Goal: Task Accomplishment & Management: Complete application form

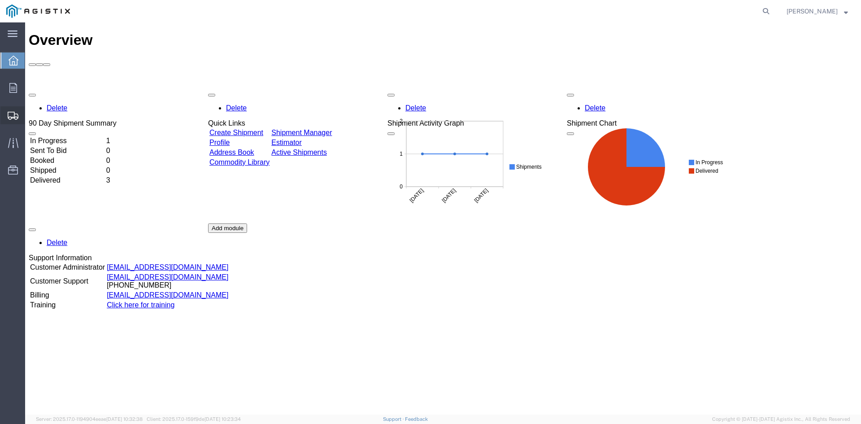
click at [0, 0] on span "Create Shipment" at bounding box center [0, 0] width 0 height 0
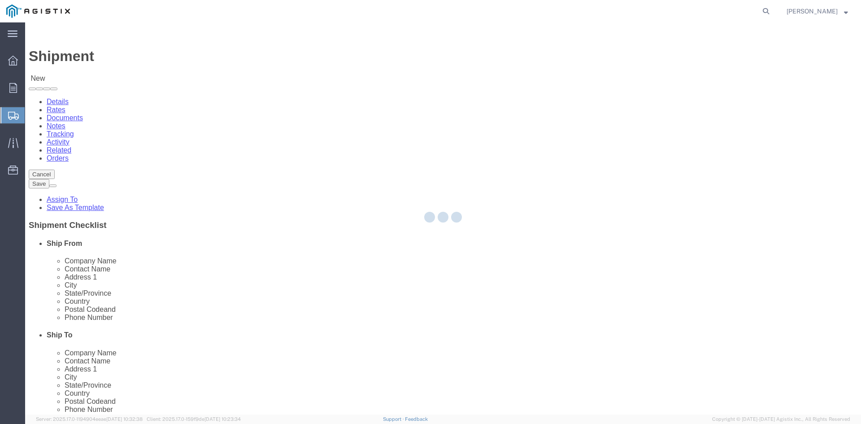
select select
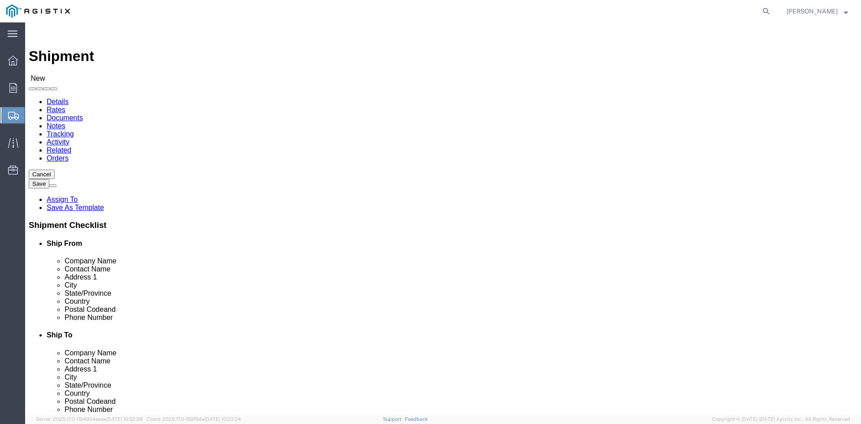
click select "Select Action Battery Wholesalers Inc PG&E"
select select "9596"
click select "Select Action Battery Wholesalers Inc PG&E"
select select
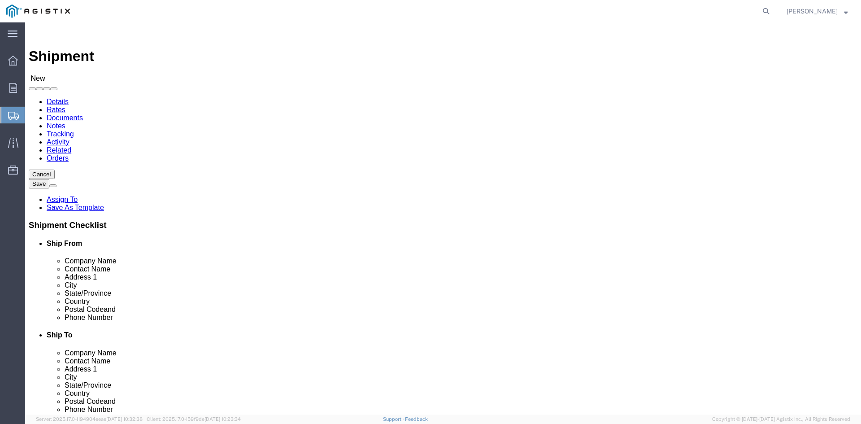
click select "Select All Others [GEOGRAPHIC_DATA] [GEOGRAPHIC_DATA] [GEOGRAPHIC_DATA] [GEOGRA…"
select select "23082"
click select "Select All Others [GEOGRAPHIC_DATA] [GEOGRAPHIC_DATA] [GEOGRAPHIC_DATA] [GEOGRA…"
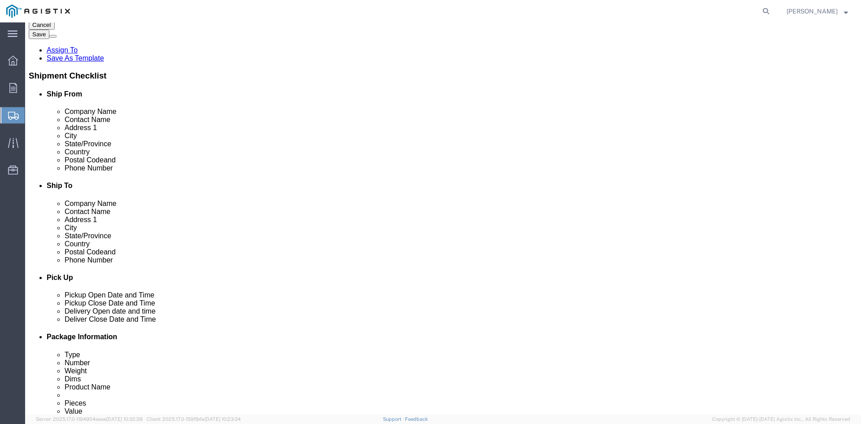
scroll to position [5790, 0]
select select "35656"
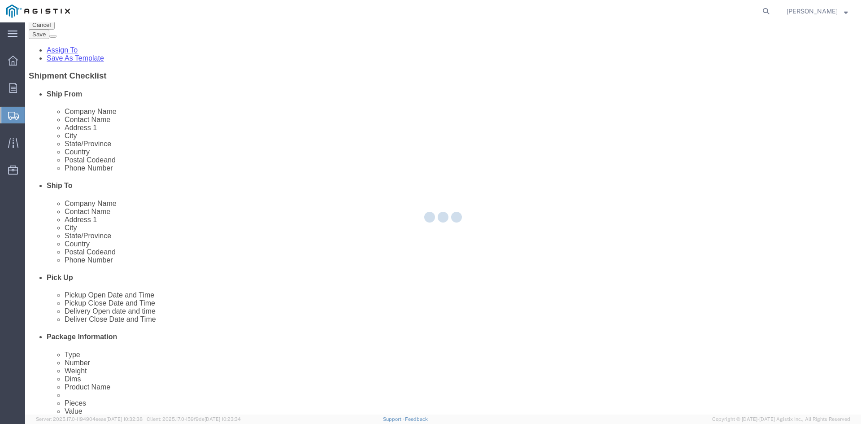
select select "WI"
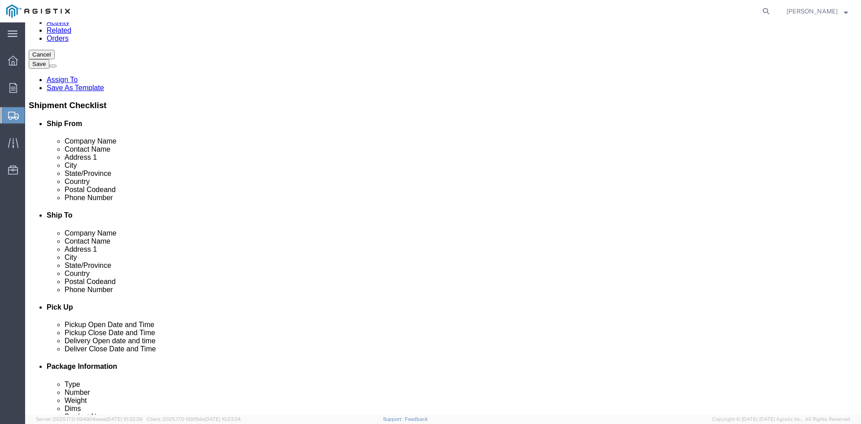
scroll to position [116, 0]
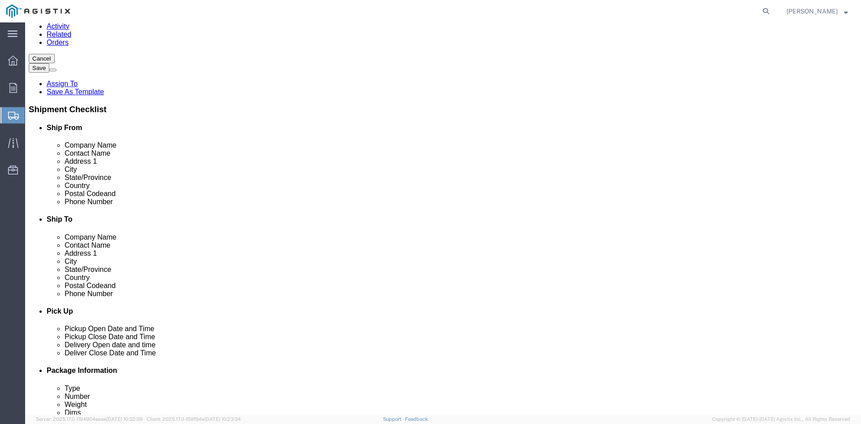
click input "text"
type input "[PERSON_NAME]"
drag, startPoint x: 179, startPoint y: 261, endPoint x: 119, endPoint y: 258, distance: 60.2
click div
click input "7152472262"
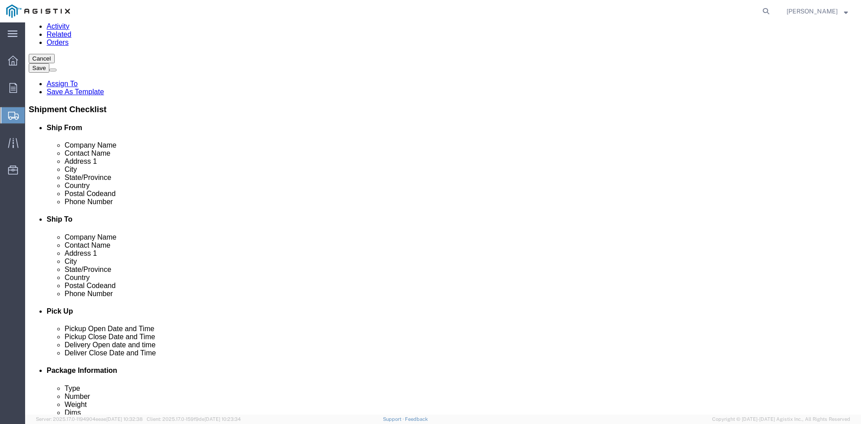
click input "715-2472262"
type input "[PHONE_NUMBER]"
click input "text"
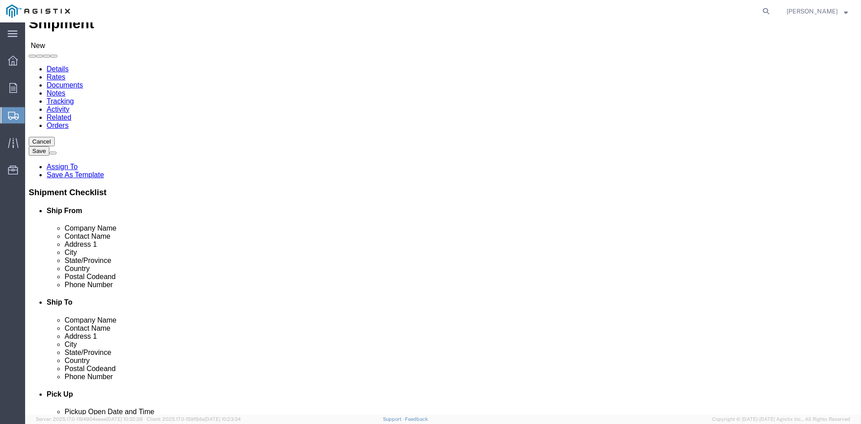
scroll to position [30, 0]
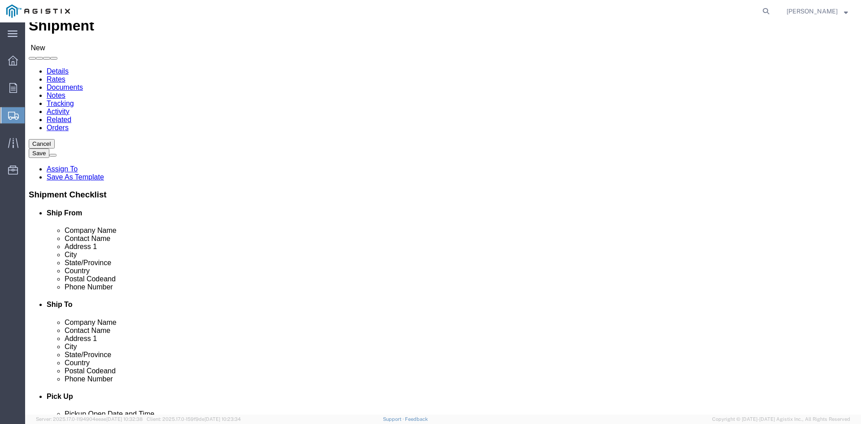
type input "[EMAIL_ADDRESS][DOMAIN_NAME]"
click input "text"
type input "Pacific Gas & Electric Company"
click input "text"
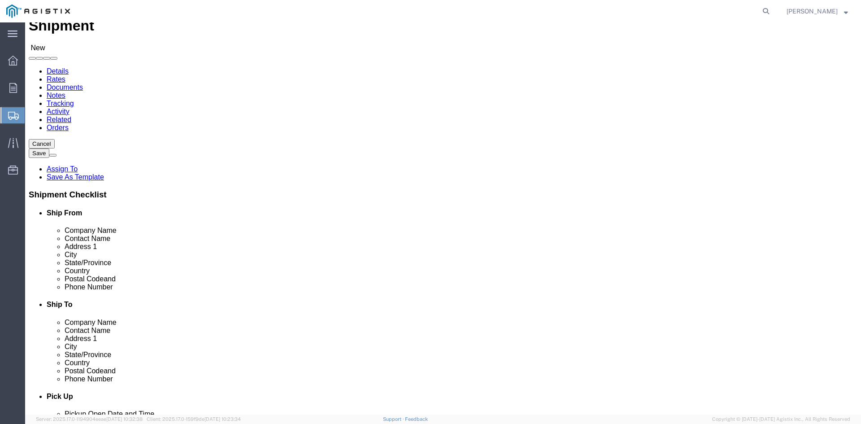
type input "[PERSON_NAME]"
click input "text"
type input "[STREET_ADDRESS][PERSON_NAME]"
click input "text"
type input "Eureka"
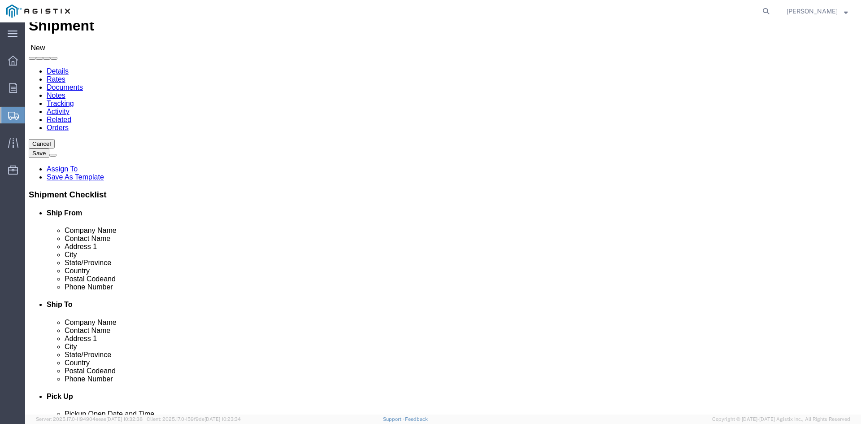
click label "City"
click input "Postal Code"
type input "95503"
click input "text"
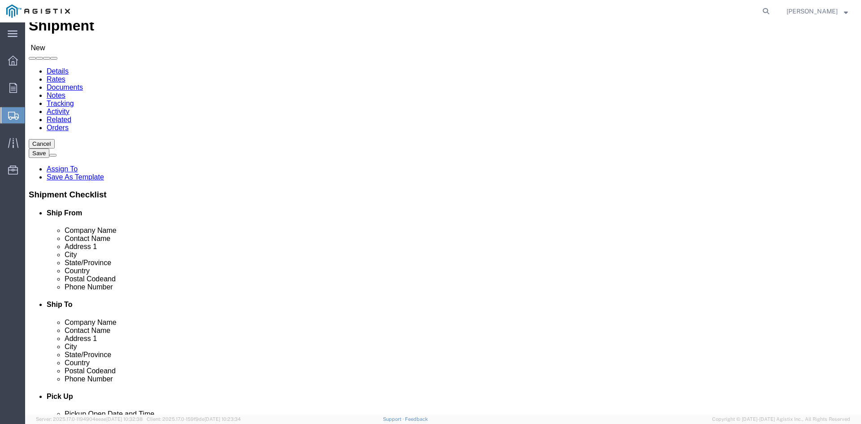
click input "9162060665"
click input "916-2060665"
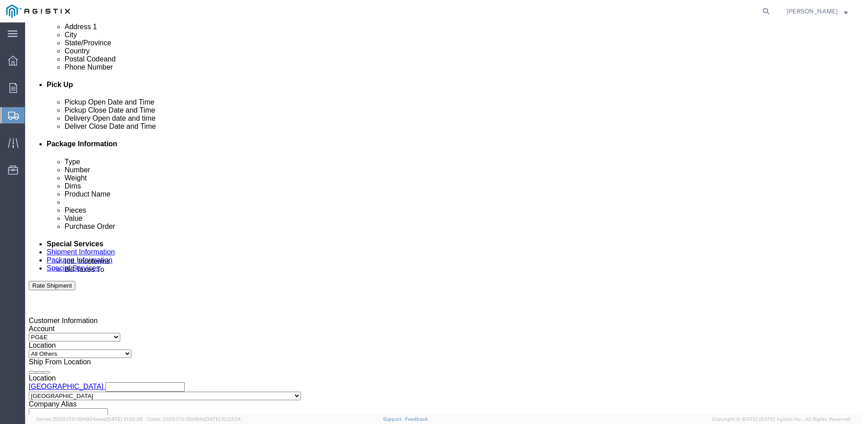
scroll to position [390, 0]
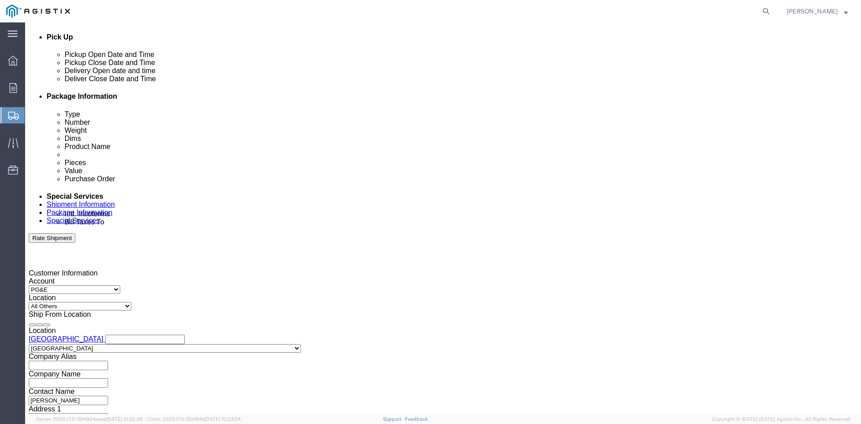
type input "[PHONE_NUMBER]"
click div "[DATE] 11:00 AM"
click input "1:00 AM"
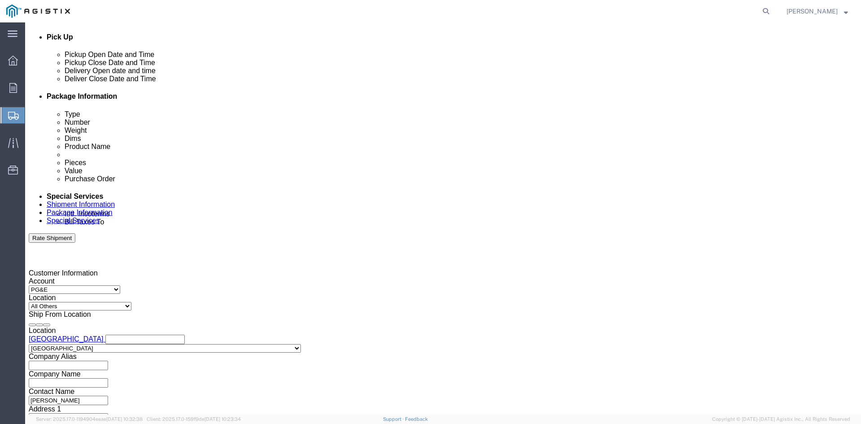
click input "1:00 AM"
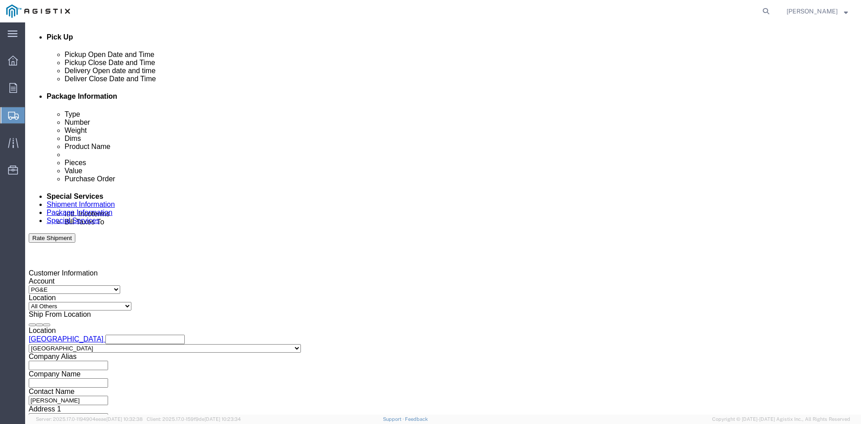
click input "1:00 AM"
drag, startPoint x: 80, startPoint y: 313, endPoint x: 70, endPoint y: 314, distance: 10.4
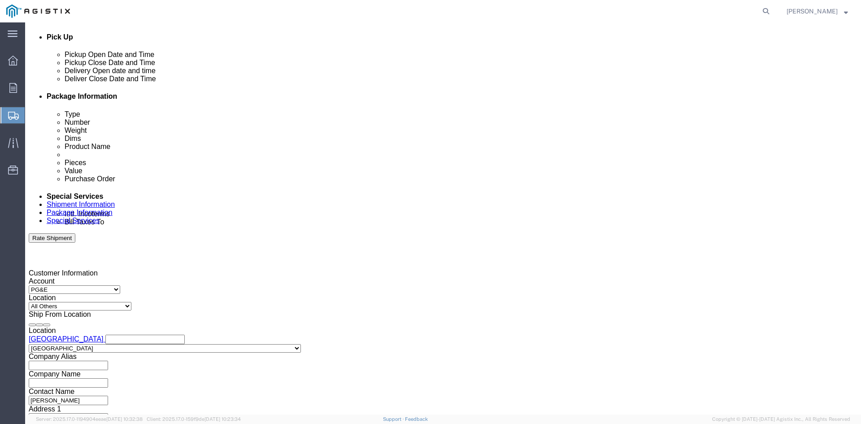
click input "1:00 AM"
type input "1:00 pm"
click div "[DATE] 12:00 PM"
click input "12:00 PM"
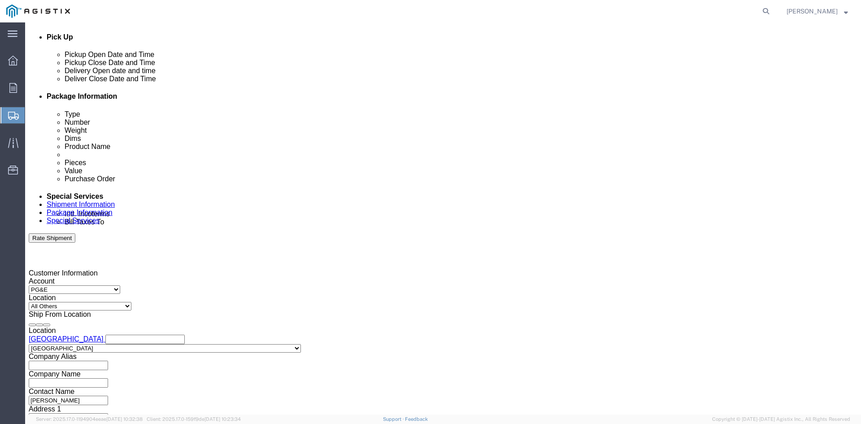
type input "4:00 PM"
click button "Apply"
click div "[DATE] 11:00 AM"
click button "Apply"
click div
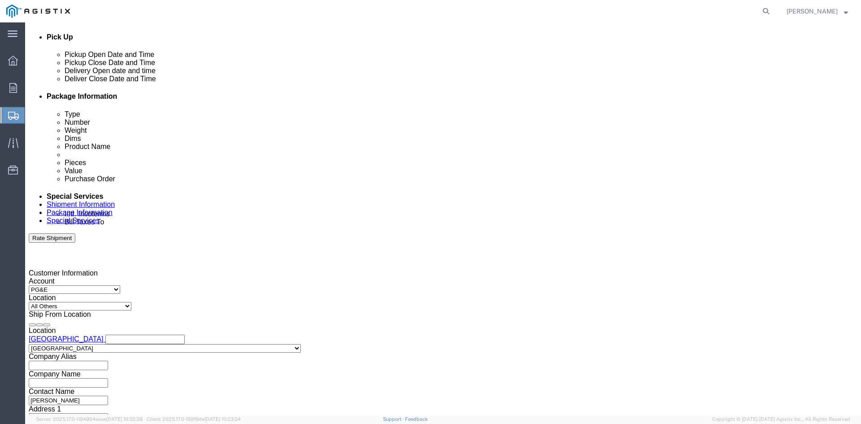
click input "5:00 PM"
click input "8:00 PM"
type input "8:00 am"
click button "Apply"
click div
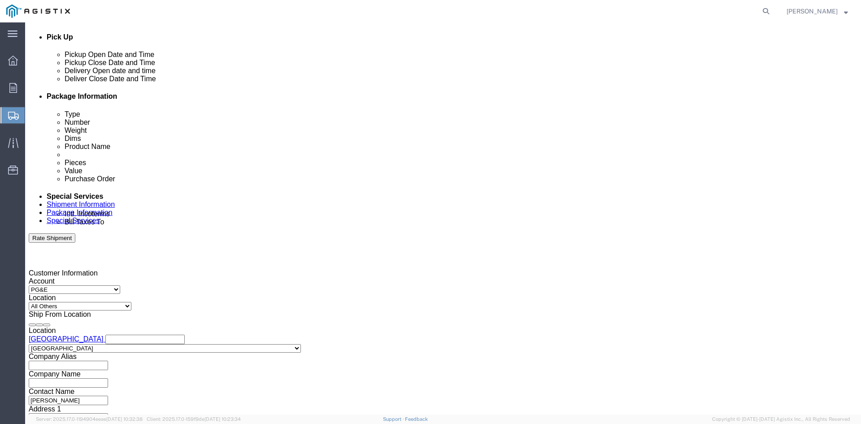
click input "9:00 AM"
click input "3:00 AM"
type input "3:00 PM"
click button "Apply"
click select "Select Account Type Activity ID Airline Appointment Number ASN Batch Request # …"
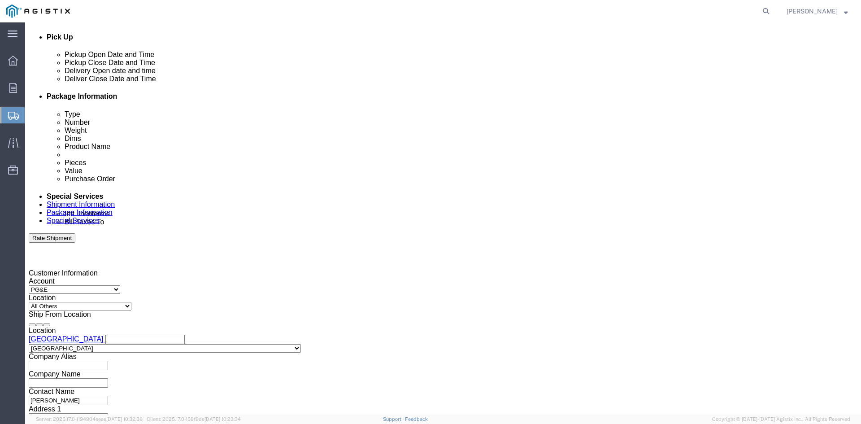
click input "text"
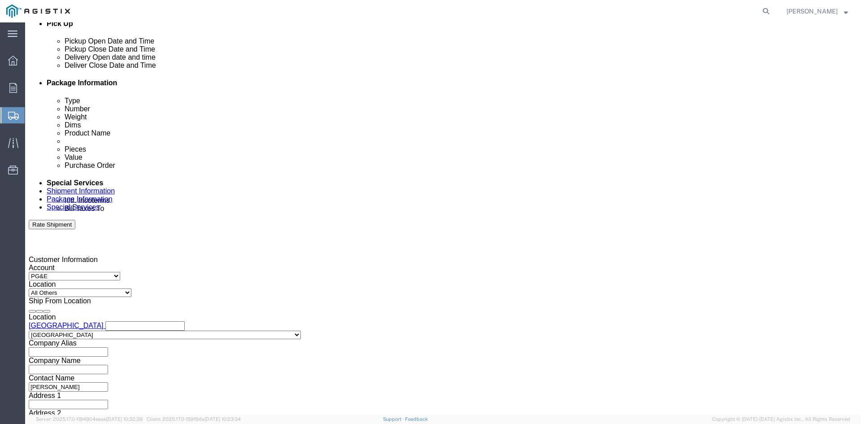
scroll to position [452, 0]
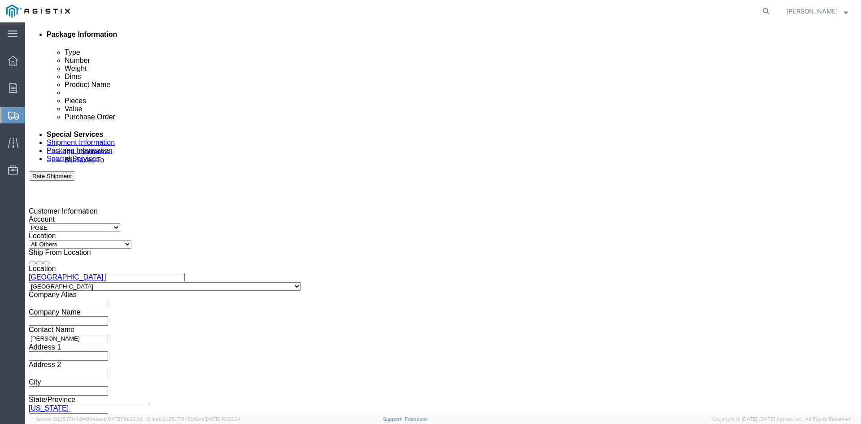
type input "2701189683"
click select "Select Air Less than Truckload Multi-Leg Ocean Freight Rail Small Parcel Truckl…"
select select "LTL"
click select "Select Air Less than Truckload Multi-Leg Ocean Freight Rail Small Parcel Truckl…"
click select "Select Straight Truck"
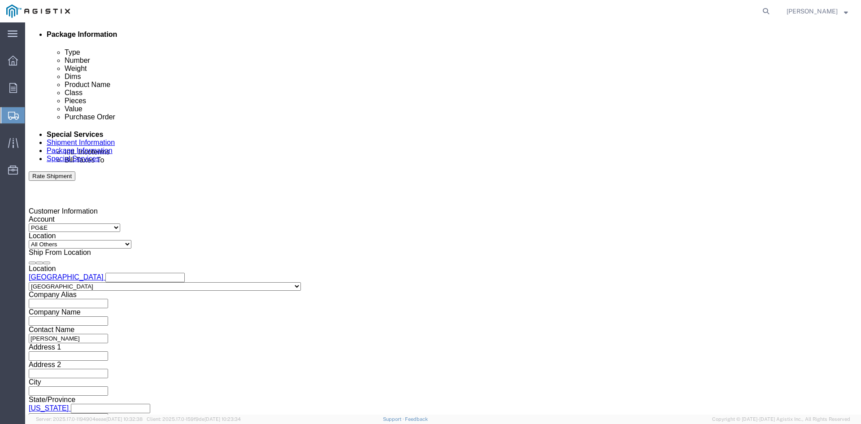
select select "STTR"
click select "Select Straight Truck"
click button "Continue"
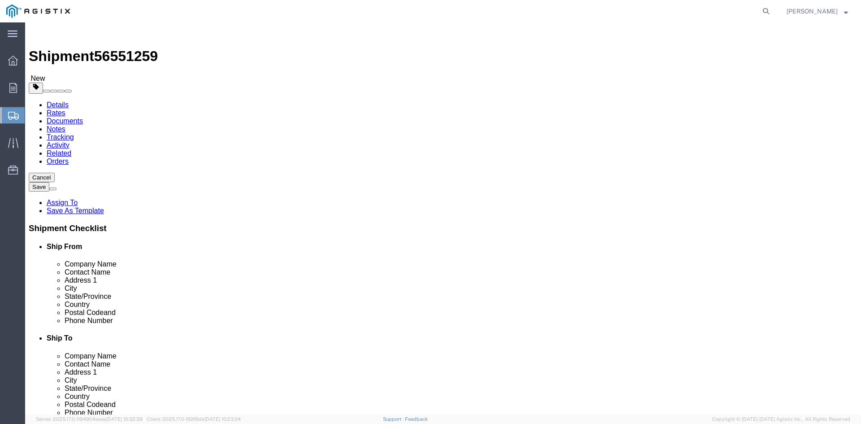
click select "Select Bulk Bundle(s) Cardboard Box(es) Carton(s) Crate(s) Drum(s) (Fiberboard)…"
select select "PSNS"
click select "Select Bulk Bundle(s) Cardboard Box(es) Carton(s) Crate(s) Drum(s) (Fiberboard)…"
click input "text"
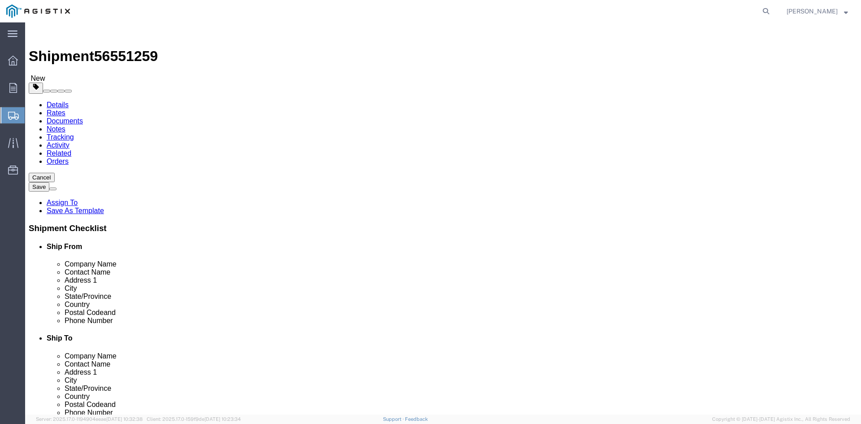
type input "1"
click input "text"
type input "36"
click input "text"
type input "36"
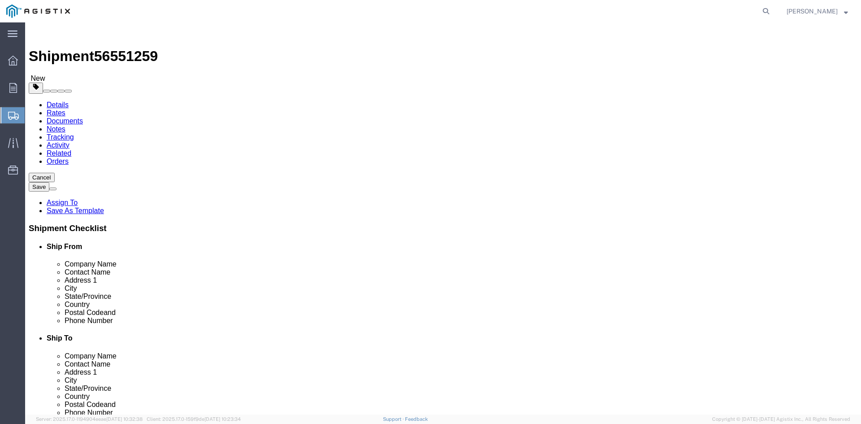
click input "text"
type input "42"
drag, startPoint x: 146, startPoint y: 223, endPoint x: 72, endPoint y: 227, distance: 74.1
click div "Weight 0.00 Select kgs lbs Ship. t°"
type input "165"
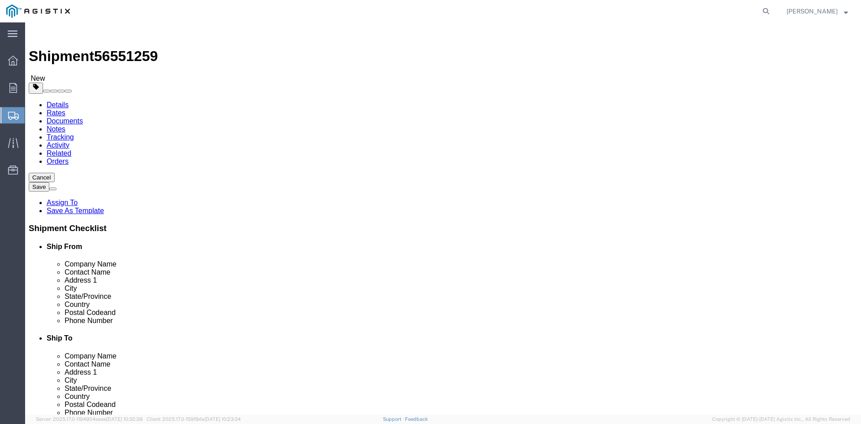
click link "Add Content"
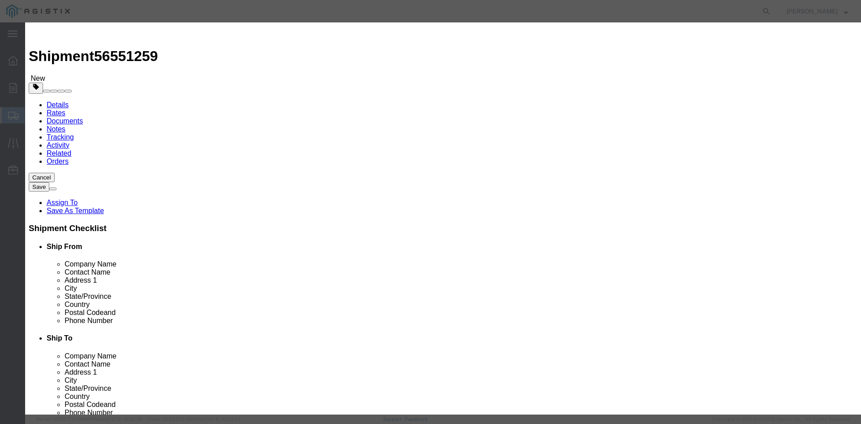
click input "text"
type input "BAE 12V 4 OGi 100-N7"
click input "0"
type input "01"
click input "text"
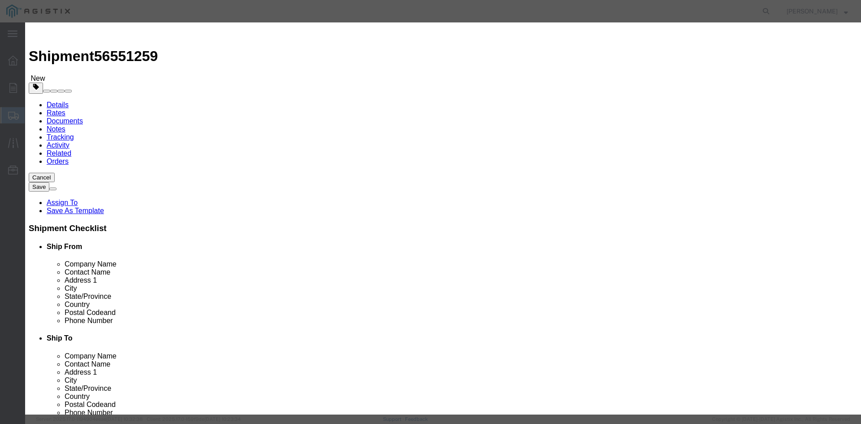
type input "924"
click select "Select 50 55 60 65 70 85 92.5 100 125 175 250 300 400"
select select "70"
click select "Select 50 55 60 65 70 85 92.5 100 125 175 250 300 400"
click input "checkbox"
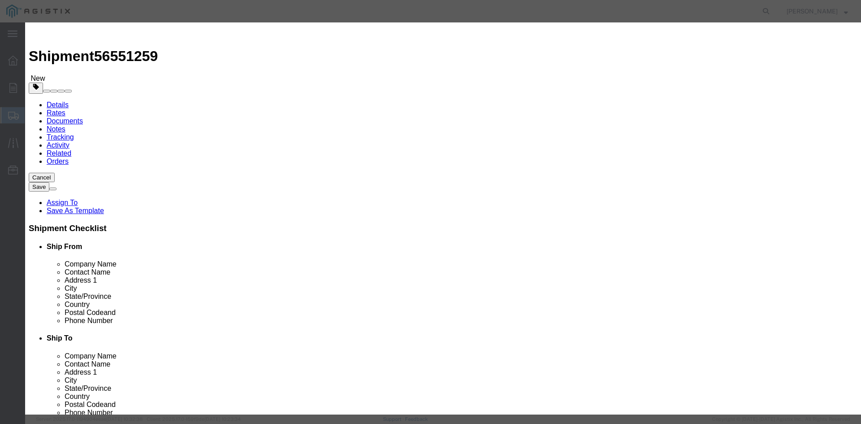
checkbox input "true"
click input "text"
type input "UN2794 Batteries, Wet, Filled with Acid, Electric Storage, 8"
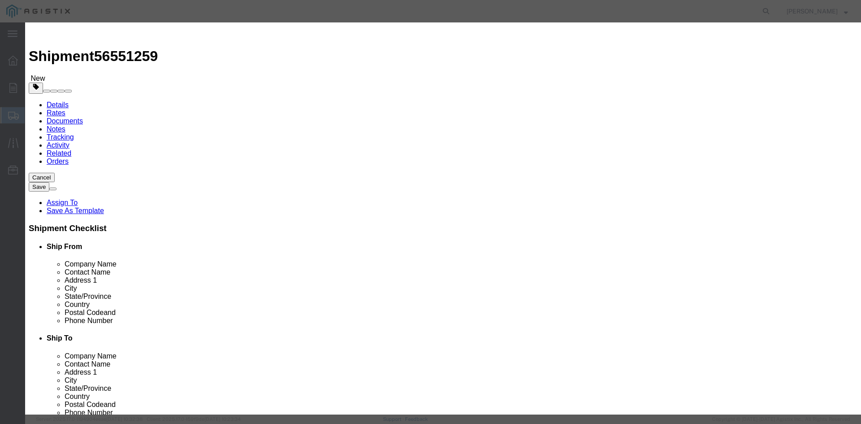
click input "text"
type input "2794"
click select "Select 1 Explosive 1.1 Explosive 1.2 Explosive 1.3 Explosive 1.4 Explosive 1.5 …"
select select "8 Corrosive"
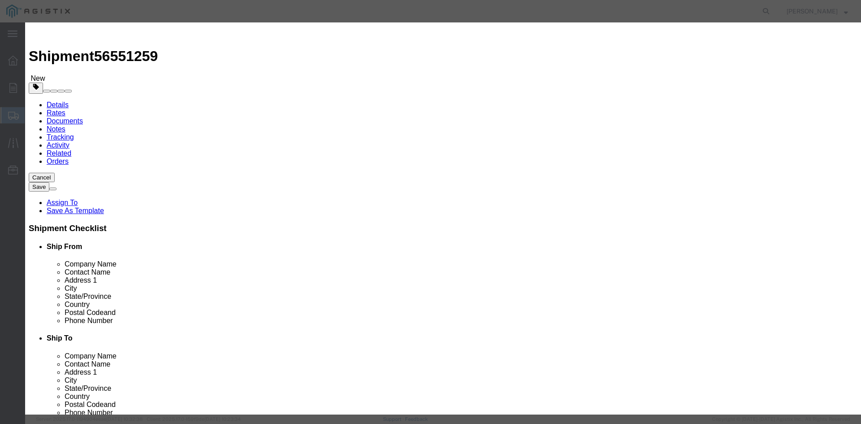
click select "Select 1 Explosive 1.1 Explosive 1.2 Explosive 1.3 Explosive 1.4 Explosive 1.5 …"
click input "text"
type input "1"
click select "Select 1 - Drums 2 - Reserved 3 - Jerricans 4 - Boxes 5 - Bags 6 - Composite Pa…"
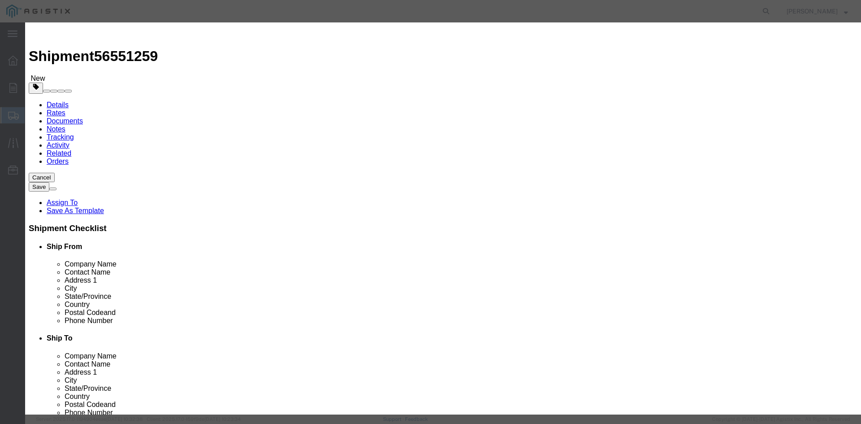
select select "COMPPACK"
click select "Select 1 - Drums 2 - Reserved 3 - Jerricans 4 - Boxes 5 - Bags 6 - Composite Pa…"
click select "Container Material A - Steel (all types and surface treatments) B - Aluminum C …"
select select "NATURALWOOD"
click select "Container Material A - Steel (all types and surface treatments) B - Aluminum C …"
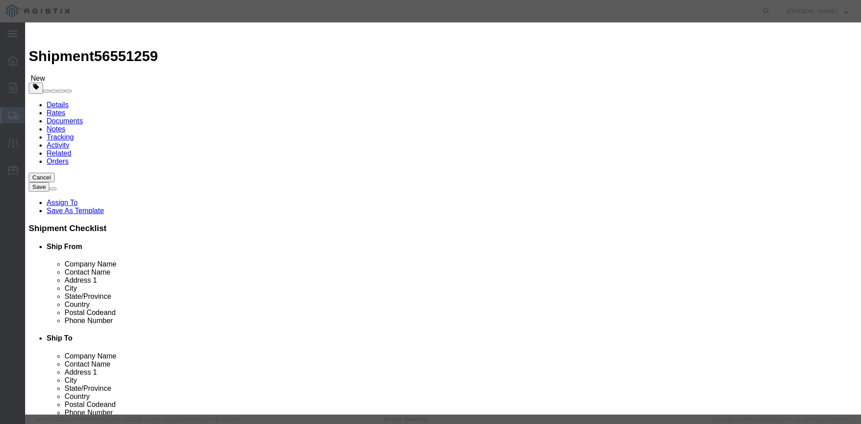
scroll to position [202, 0]
click input "text"
type input "BAE Batteries"
click input "text"
type input "[PERSON_NAME]"
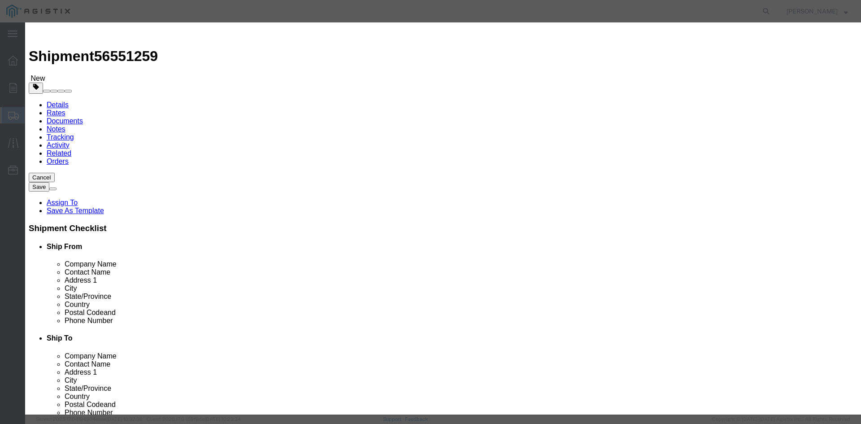
click input "text"
type input "[PHONE_NUMBER]"
click button "Save & Close"
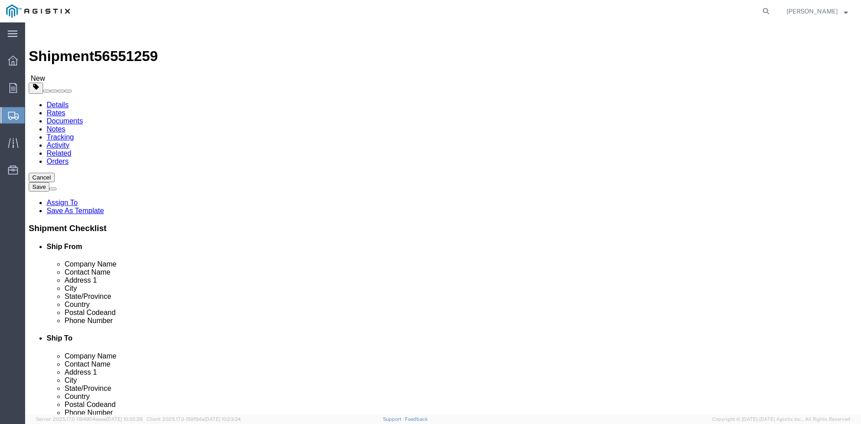
click button "Rate Shipment"
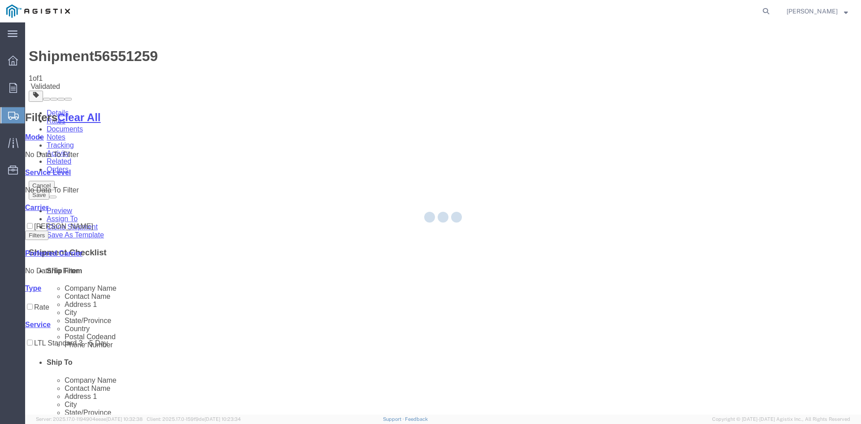
select select "35656"
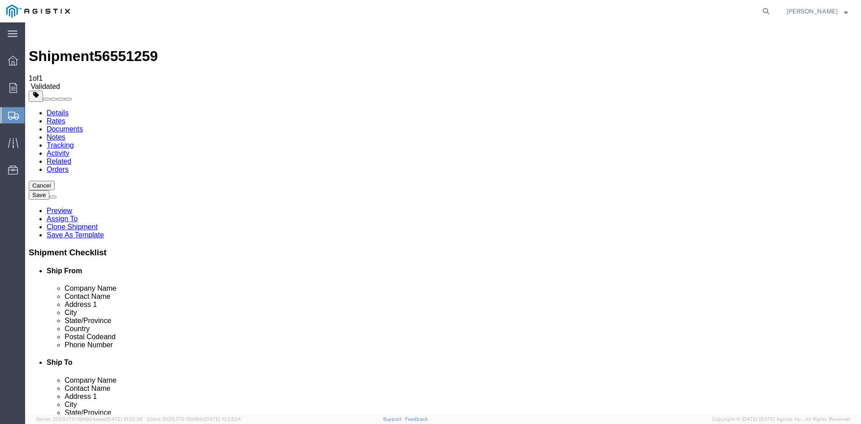
click link "Rates"
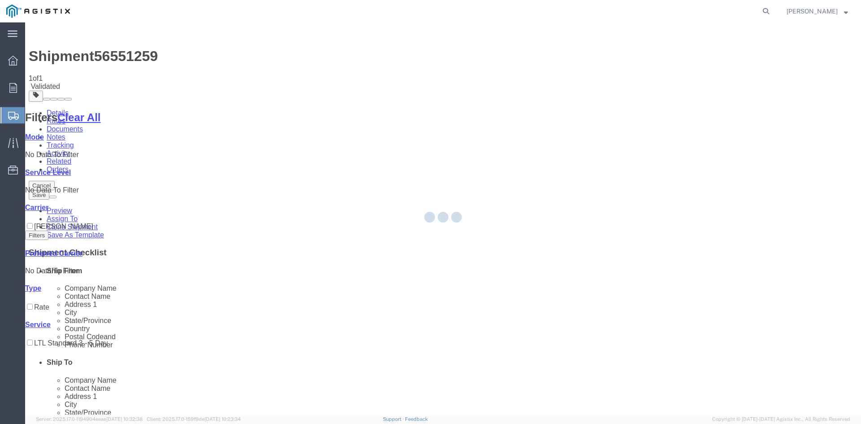
select select "35656"
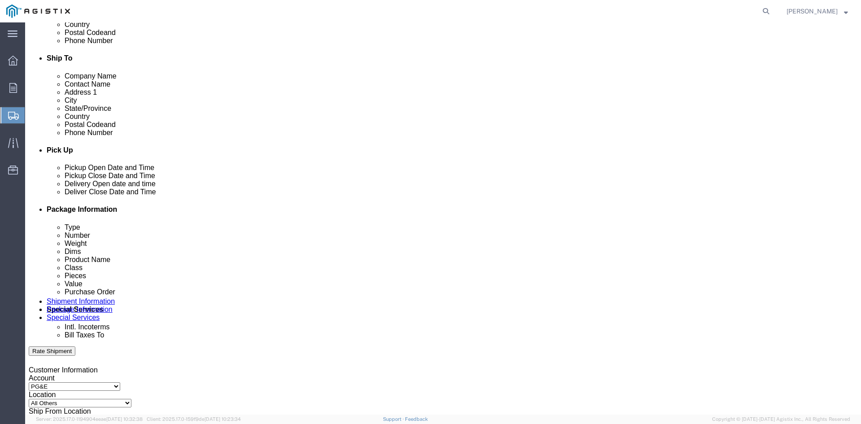
scroll to position [438, 0]
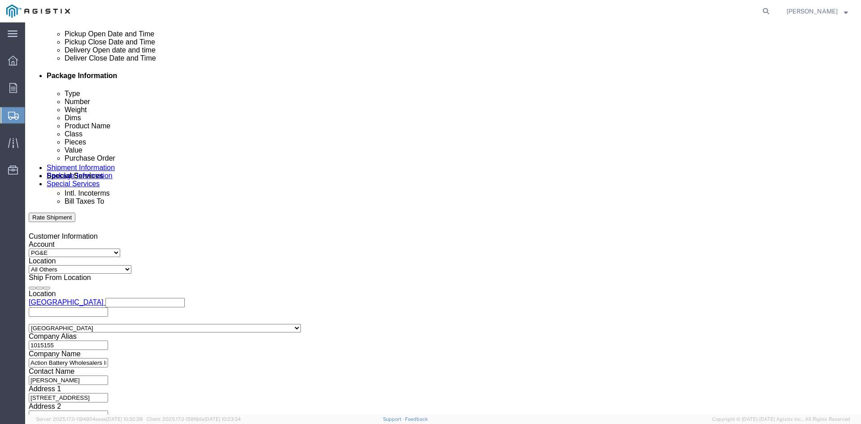
click button "Continue"
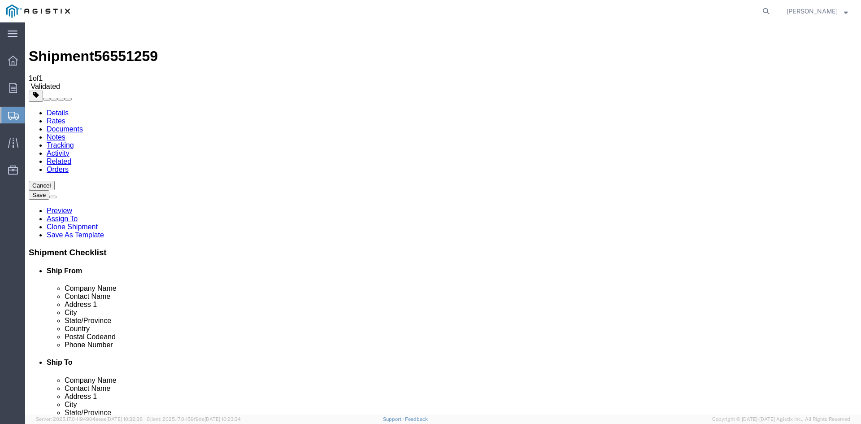
click button "Continue"
click span "Select one or more"
click button "Select one or more"
click textarea
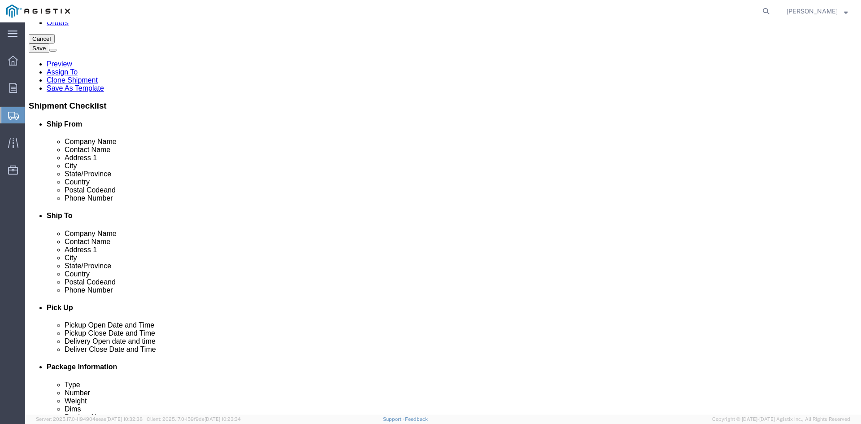
scroll to position [148, 0]
type textarea "1 Skid M/F: PO# [PHONE_NUMBER]. Extra contact: [PERSON_NAME] [PHONE_NUMBER]. 24…"
click select "Select 1 Day 2 Day 3-5 Day Economy 5+ Day"
select select "3-5 Day Economy"
click select "Select 1 Day 2 Day 3-5 Day Economy 5+ Day"
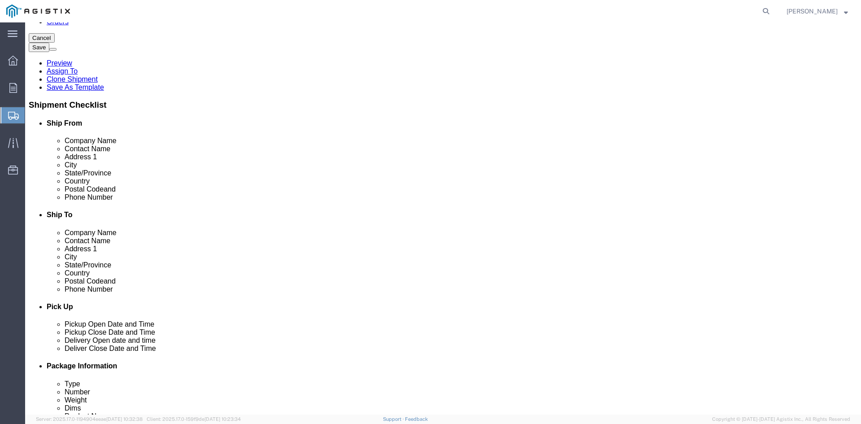
click select "Select ATA DTA DTD"
select select "DTD"
click select "Select ATA DTA DTD"
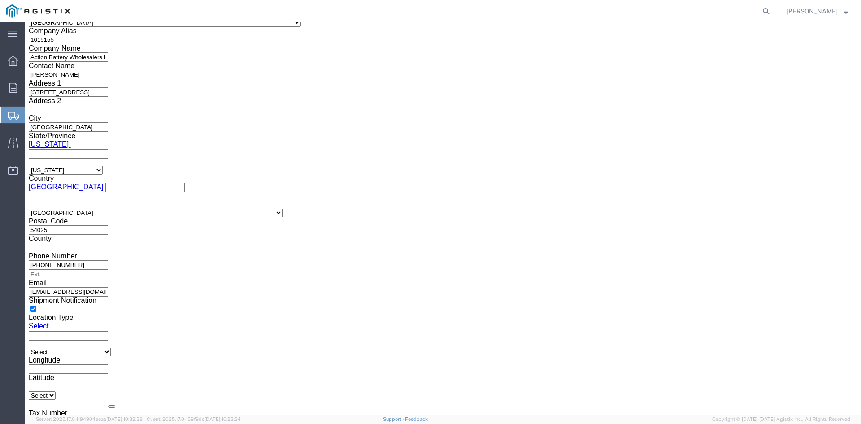
scroll to position [826, 0]
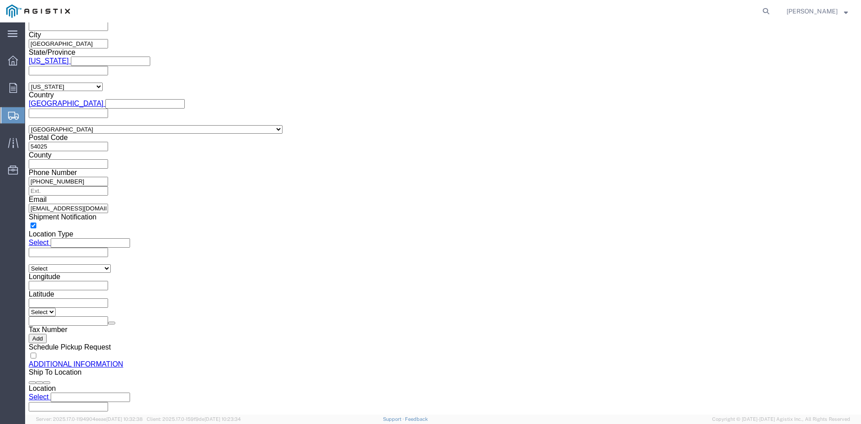
click button "Rate Shipment"
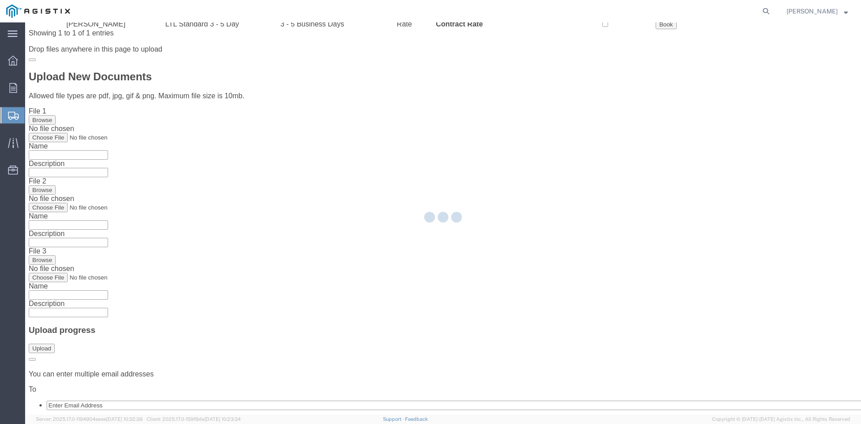
scroll to position [0, 0]
